Goal: Task Accomplishment & Management: Use online tool/utility

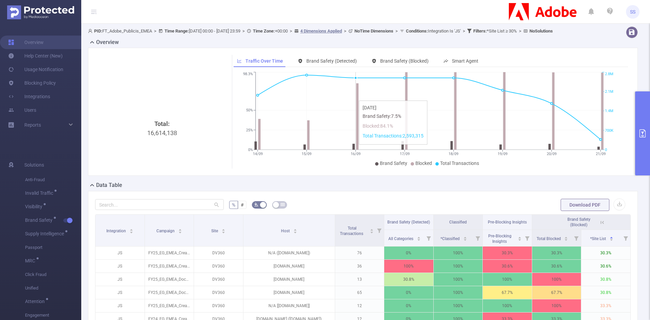
scroll to position [0, 1]
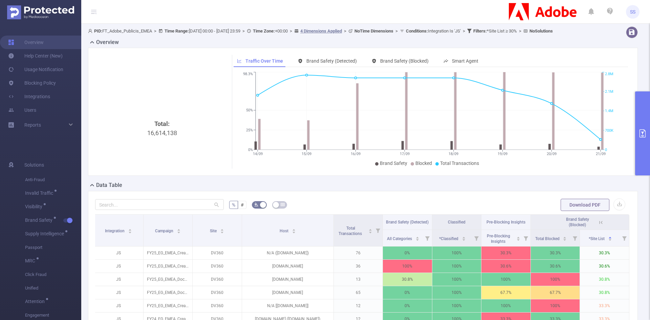
click at [644, 137] on icon "primary" at bounding box center [643, 133] width 6 height 8
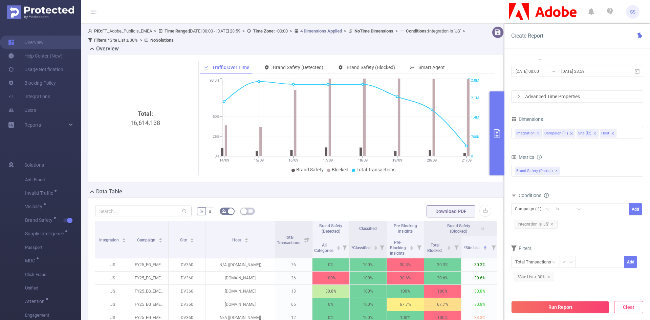
click at [620, 306] on button "Clear" at bounding box center [628, 307] width 29 height 12
type input "[DATE] 07:00"
type input "[DATE] 07:59"
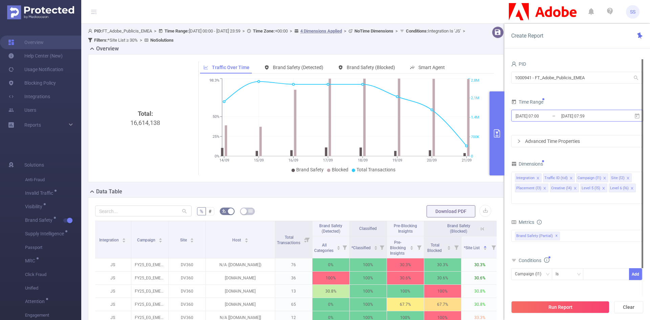
click at [602, 115] on input "[DATE] 07:59" at bounding box center [588, 115] width 55 height 9
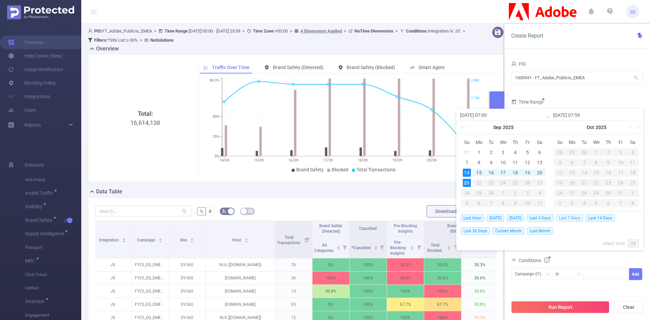
click at [568, 220] on span "Last 7 Days" at bounding box center [569, 217] width 27 height 7
type input "[DATE] 00:00"
type input "[DATE] 23:59"
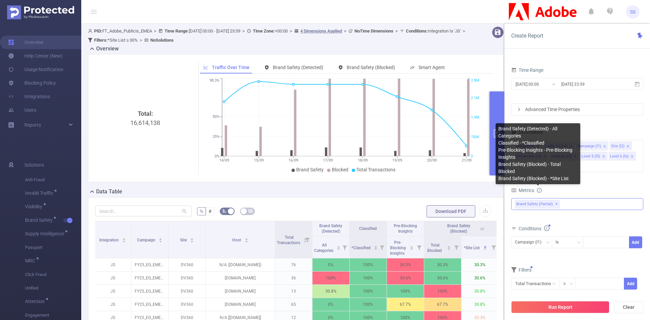
click at [555, 200] on span "✕" at bounding box center [556, 204] width 3 height 8
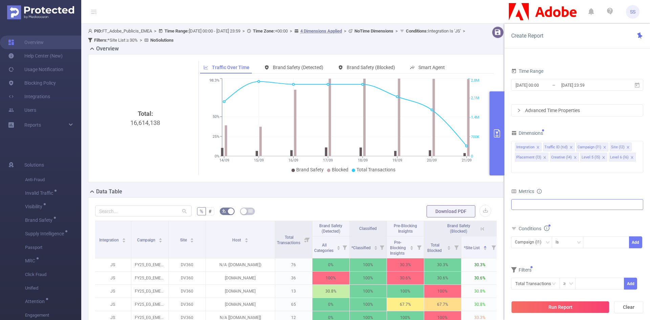
click at [556, 199] on div "Anti-Fraud Invalid Traffic Visibility Brand Safety Brand Safety (Detected) Clas…" at bounding box center [577, 204] width 132 height 11
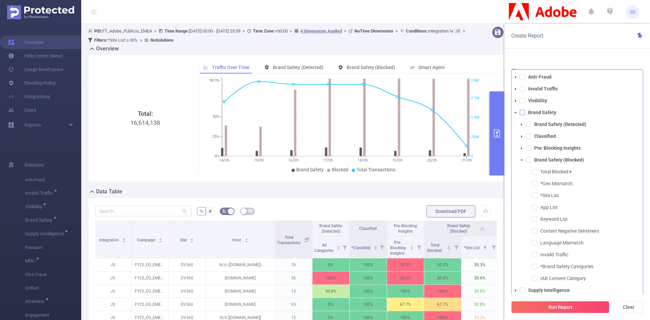
click at [520, 110] on span at bounding box center [522, 112] width 5 height 5
click at [515, 111] on icon "icon: caret-down" at bounding box center [515, 112] width 3 height 3
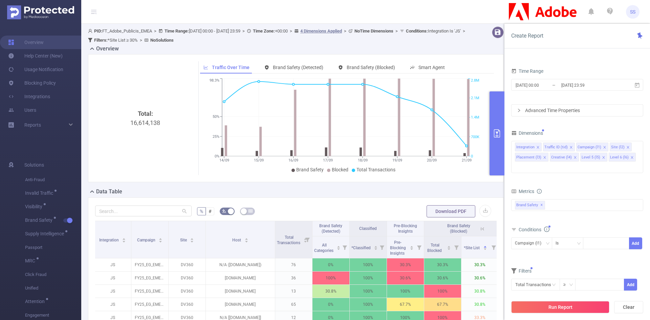
drag, startPoint x: 567, startPoint y: 45, endPoint x: 570, endPoint y: 52, distance: 8.2
click at [567, 45] on div "Create Report" at bounding box center [578, 36] width 146 height 25
click at [626, 145] on span at bounding box center [627, 147] width 3 height 7
click at [603, 147] on icon "icon: close" at bounding box center [604, 147] width 3 height 3
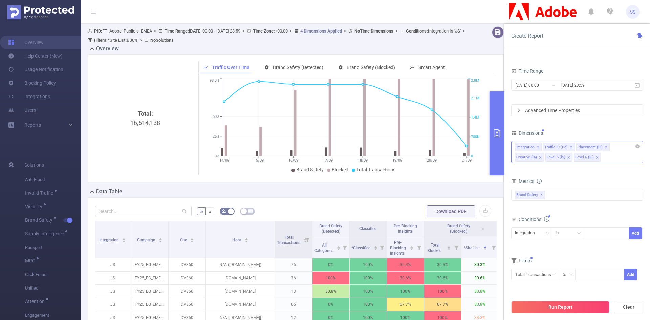
click at [604, 145] on span at bounding box center [605, 147] width 3 height 7
click at [570, 147] on icon "icon: close" at bounding box center [571, 147] width 3 height 3
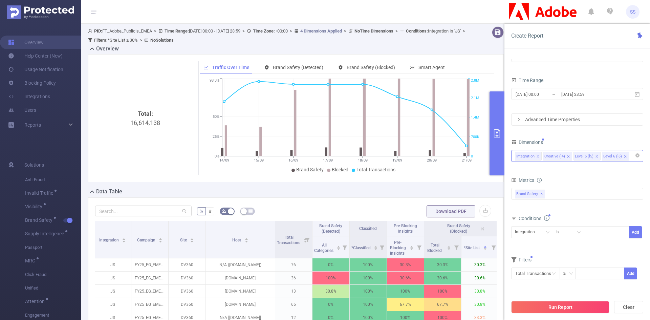
click at [569, 157] on icon "icon: close" at bounding box center [568, 156] width 3 height 3
click at [565, 157] on icon "icon: close" at bounding box center [566, 156] width 3 height 3
click at [566, 157] on icon "icon: close" at bounding box center [566, 156] width 3 height 3
click at [566, 157] on div "Integration Level 6 (l6)" at bounding box center [577, 155] width 125 height 11
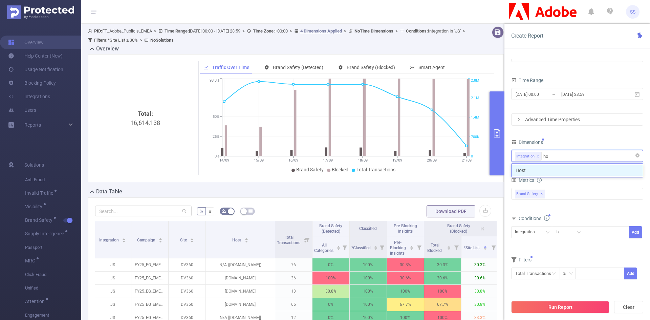
type input "hos"
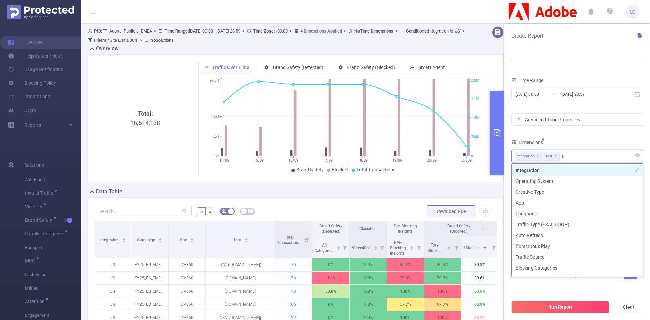
type input "app"
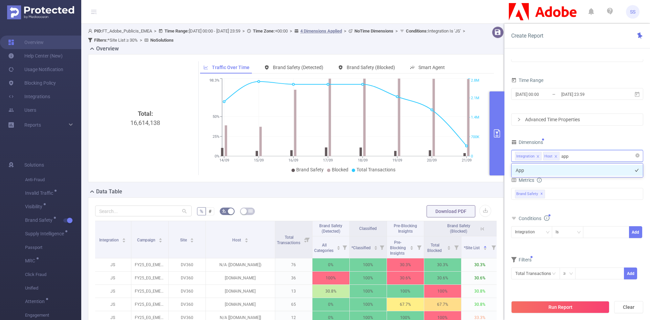
click at [569, 169] on li "App" at bounding box center [577, 170] width 131 height 11
click at [583, 136] on div "PID 1000941 - FT_Adobe_Publicis_EMEA 1000941 - FT_Adobe_Publicis_EMEA Time Rang…" at bounding box center [577, 163] width 132 height 251
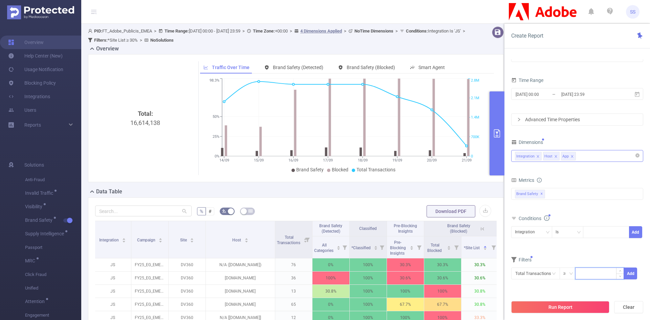
click at [603, 269] on input at bounding box center [600, 273] width 48 height 10
type input "5,000"
click at [631, 276] on button "Add" at bounding box center [630, 274] width 13 height 12
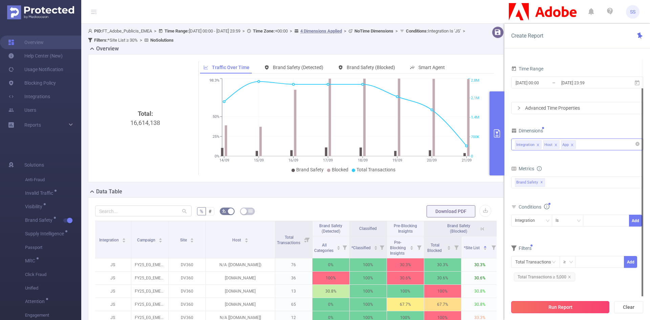
click at [551, 301] on button "Run Report" at bounding box center [560, 307] width 98 height 12
